Goal: Browse casually: Explore the website without a specific task or goal

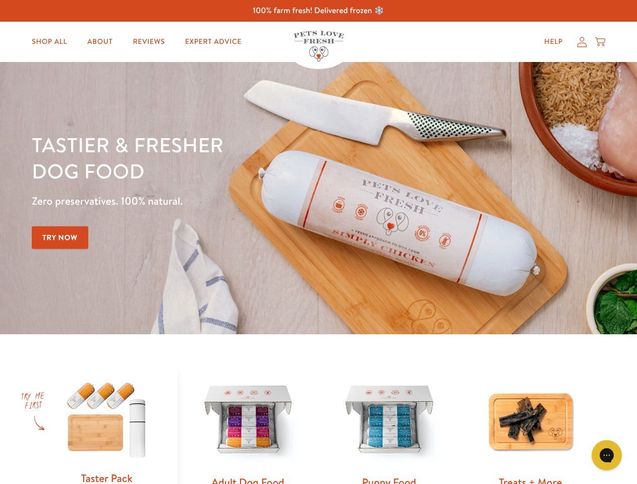
click at [318, 242] on div "Tastier & fresher dog food Zero preservatives. 100% natural. Try Now" at bounding box center [223, 198] width 382 height 133
click at [607, 455] on icon "Gorgias live chat" at bounding box center [606, 455] width 10 height 10
